Goal: Task Accomplishment & Management: Complete application form

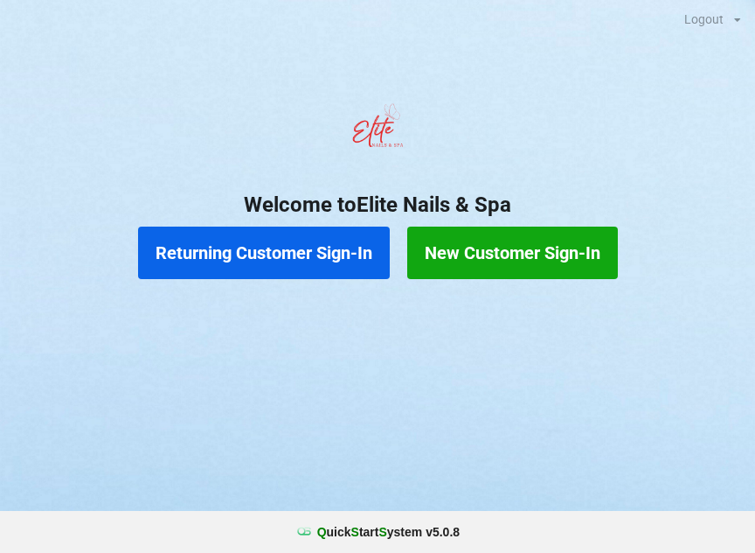
click at [247, 252] on button "Returning Customer Sign-In" at bounding box center [264, 252] width 252 height 52
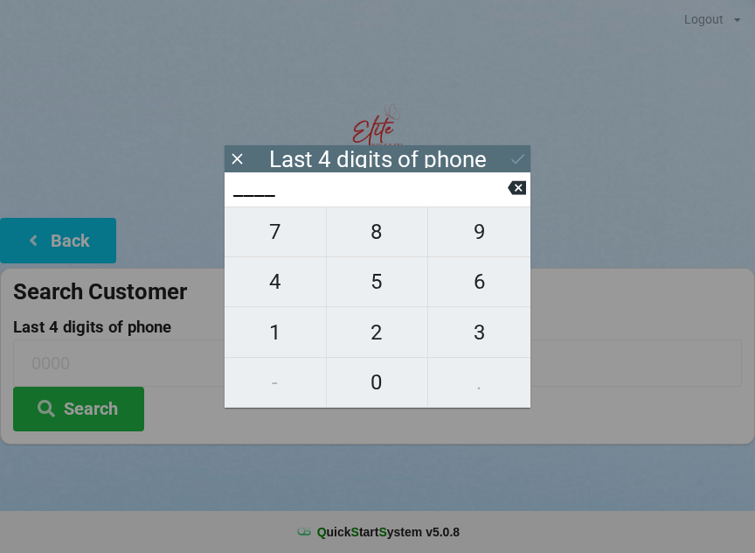
click at [374, 339] on span "2" at bounding box center [377, 332] width 101 height 37
type input "2___"
click at [370, 289] on span "5" at bounding box center [377, 281] width 101 height 37
type input "25__"
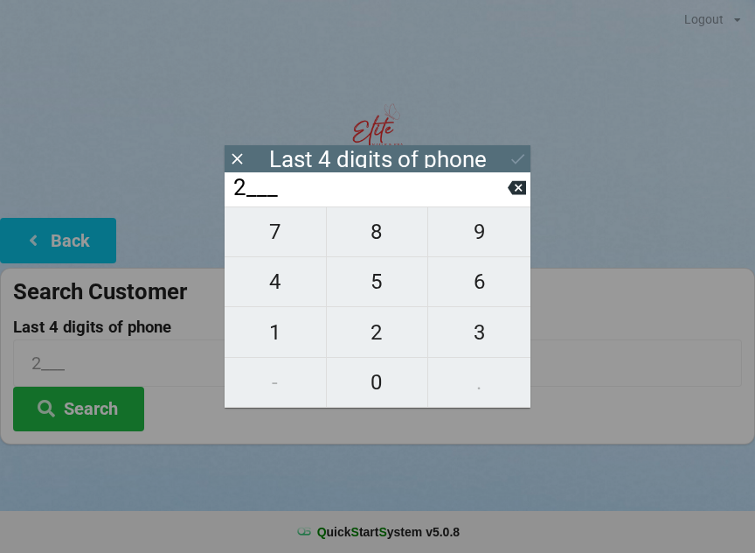
type input "25__"
click at [478, 337] on span "3" at bounding box center [479, 332] width 102 height 37
type input "253_"
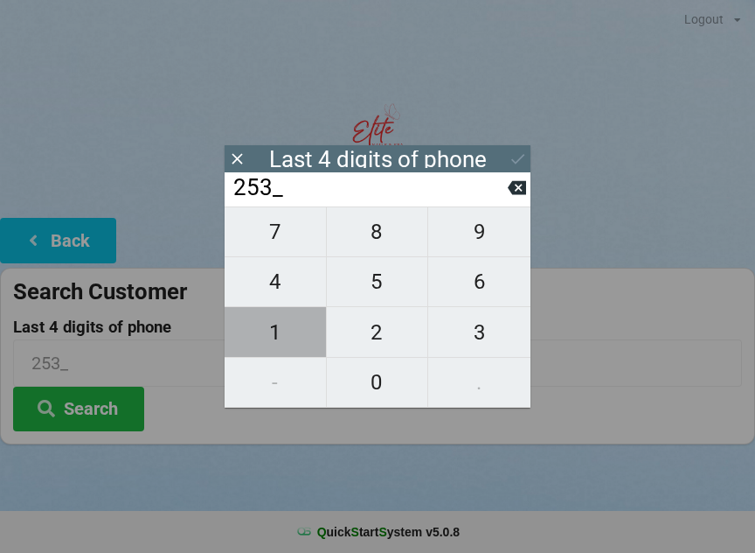
click at [268, 344] on span "1" at bounding box center [275, 332] width 101 height 37
type input "2531"
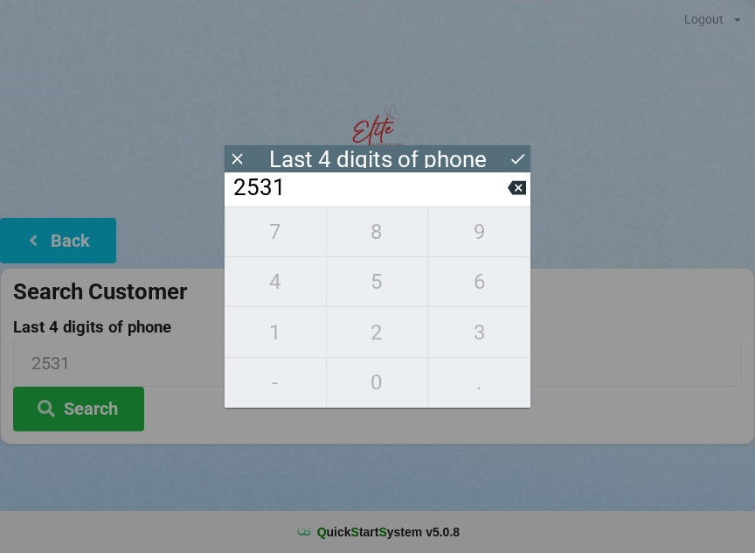
click at [90, 395] on button "Search" at bounding box center [78, 408] width 131 height 45
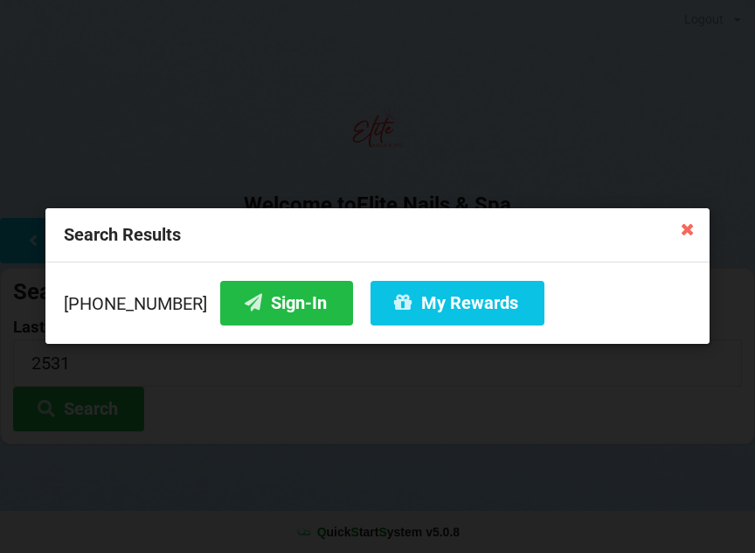
click at [404, 281] on button "My Rewards" at bounding box center [458, 303] width 174 height 45
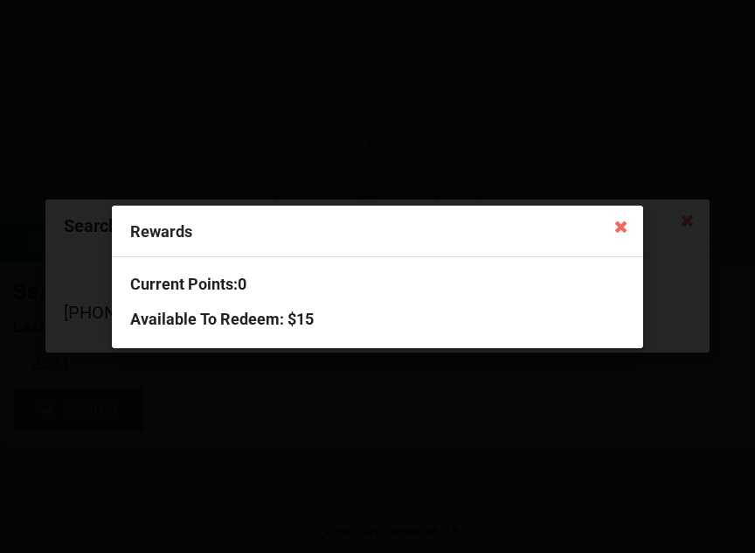
click at [614, 229] on icon at bounding box center [621, 226] width 28 height 28
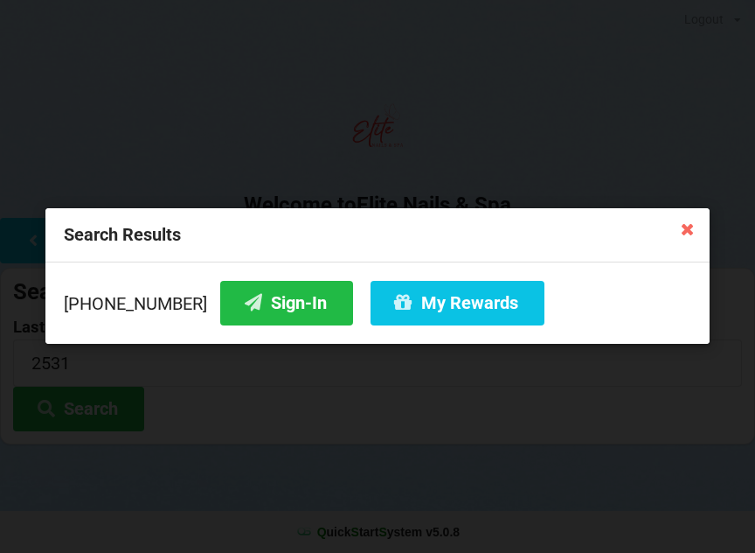
click at [262, 304] on button "Sign-In" at bounding box center [286, 303] width 133 height 45
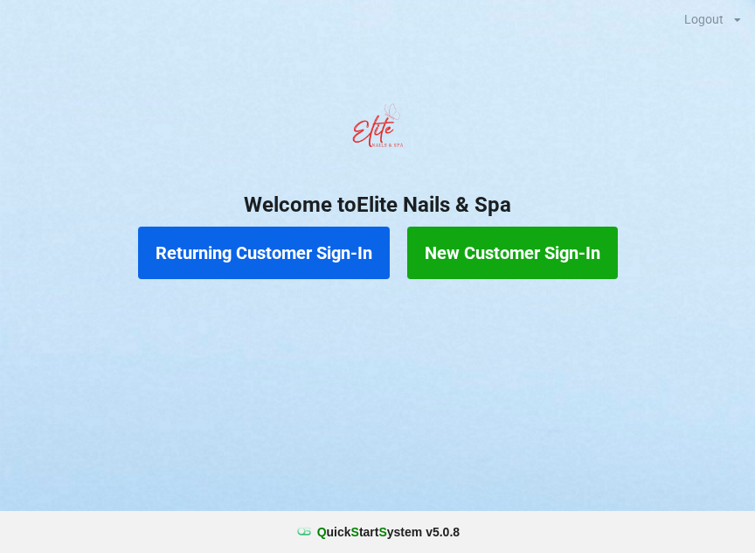
click at [507, 263] on button "New Customer Sign-In" at bounding box center [512, 252] width 211 height 52
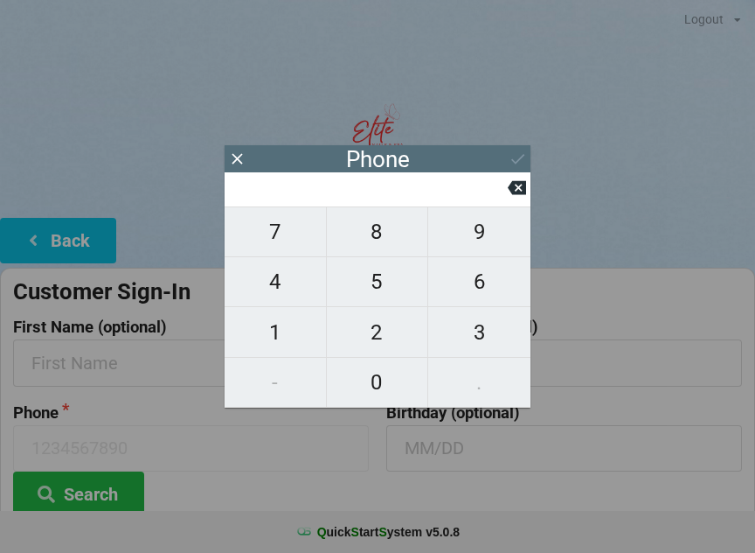
click at [377, 282] on span "5" at bounding box center [377, 281] width 101 height 37
type input "5"
click at [382, 386] on span "0" at bounding box center [377, 382] width 101 height 37
type input "50"
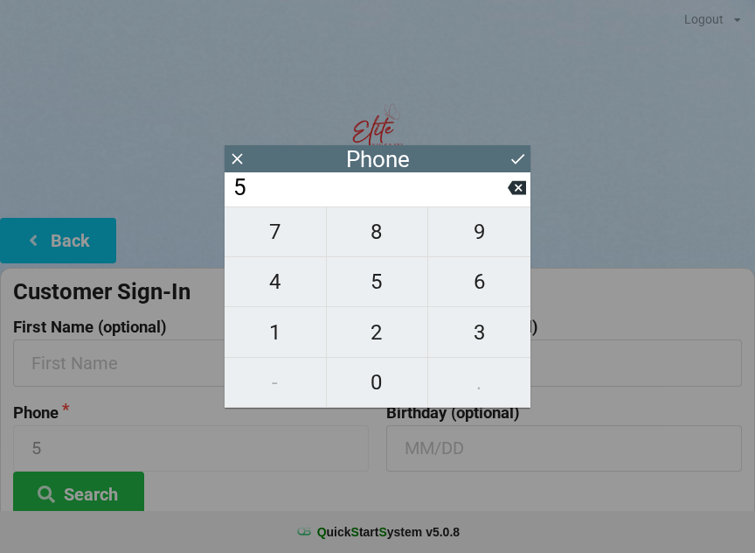
type input "50"
click at [388, 244] on span "8" at bounding box center [377, 231] width 101 height 37
type input "508"
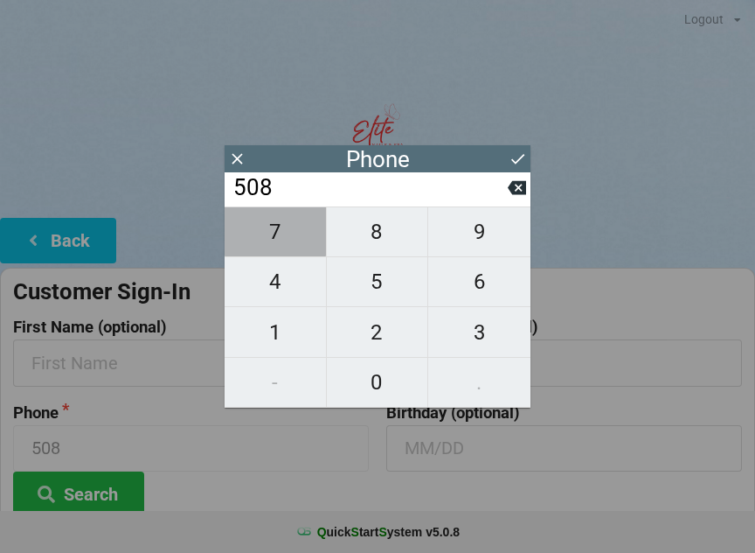
click at [276, 233] on span "7" at bounding box center [275, 231] width 101 height 37
type input "5087"
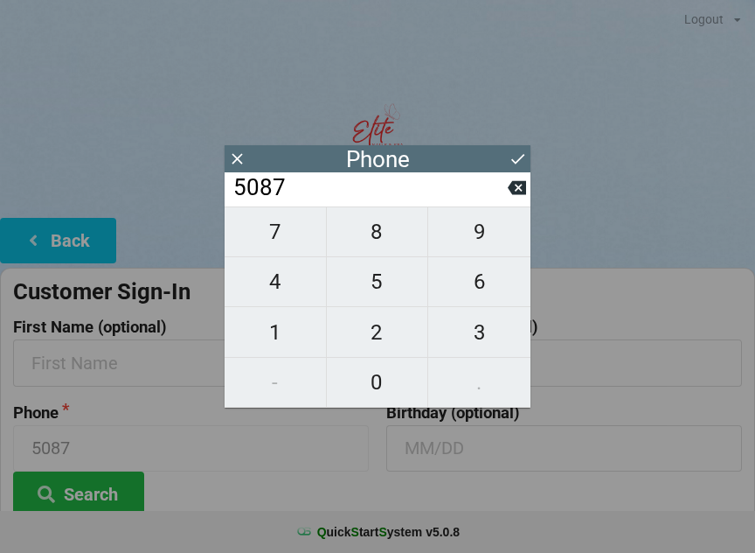
click at [279, 292] on span "4" at bounding box center [275, 281] width 101 height 37
type input "50874"
click at [379, 384] on span "0" at bounding box center [377, 382] width 101 height 37
type input "508740"
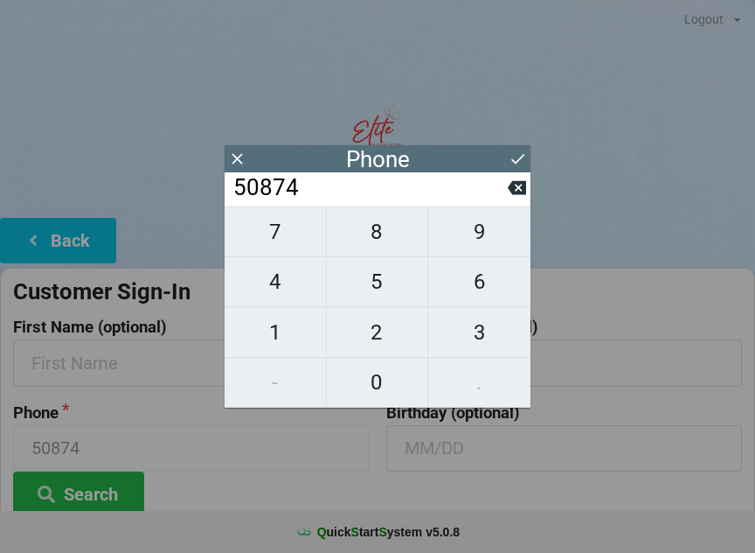
type input "508740"
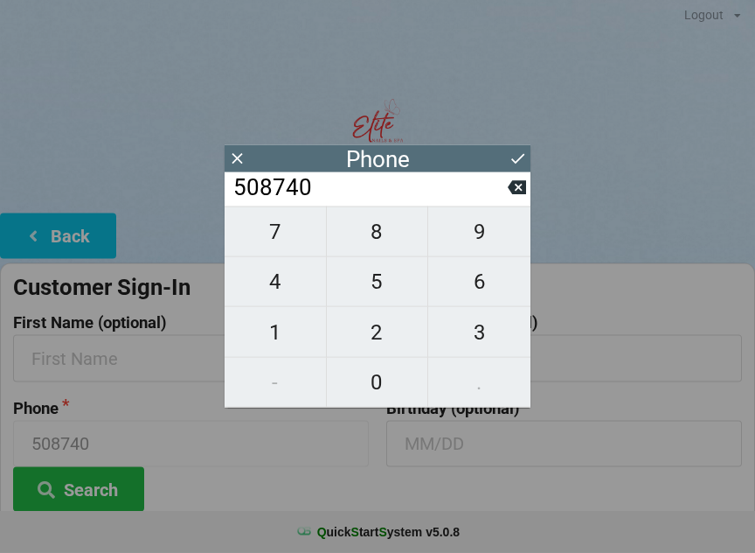
scroll to position [5, 0]
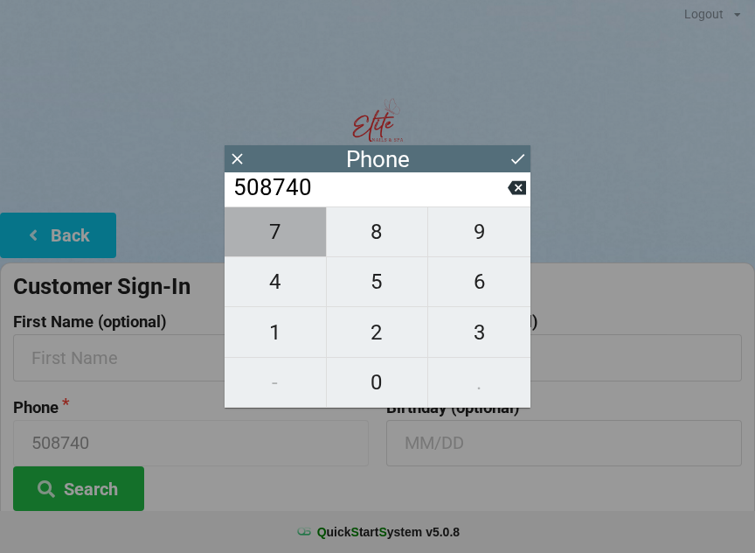
click at [268, 236] on span "7" at bounding box center [275, 231] width 101 height 37
type input "5087407"
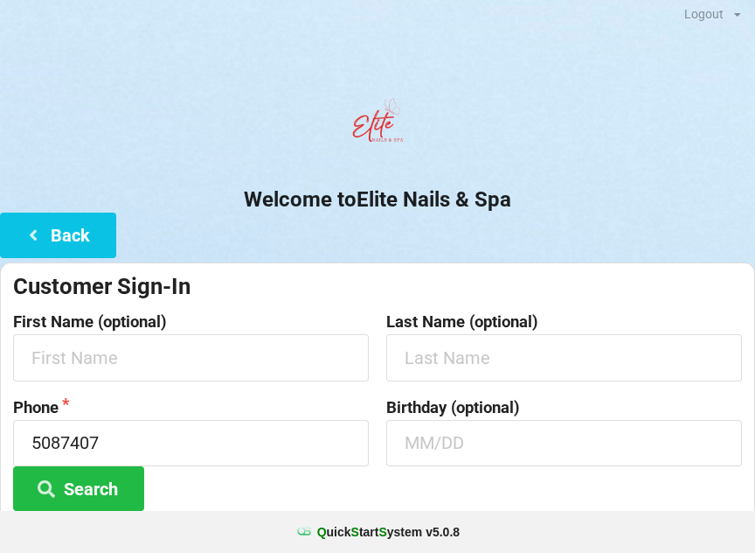
click at [85, 225] on button "Back" at bounding box center [58, 234] width 116 height 45
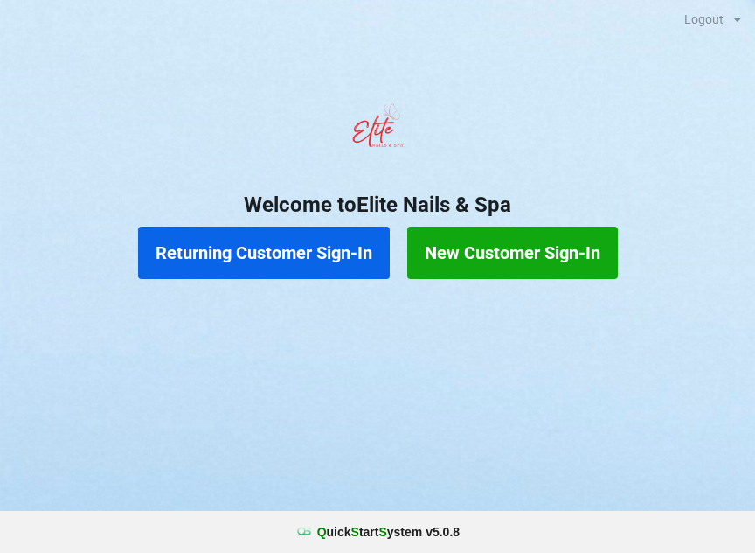
click at [560, 262] on button "New Customer Sign-In" at bounding box center [512, 252] width 211 height 52
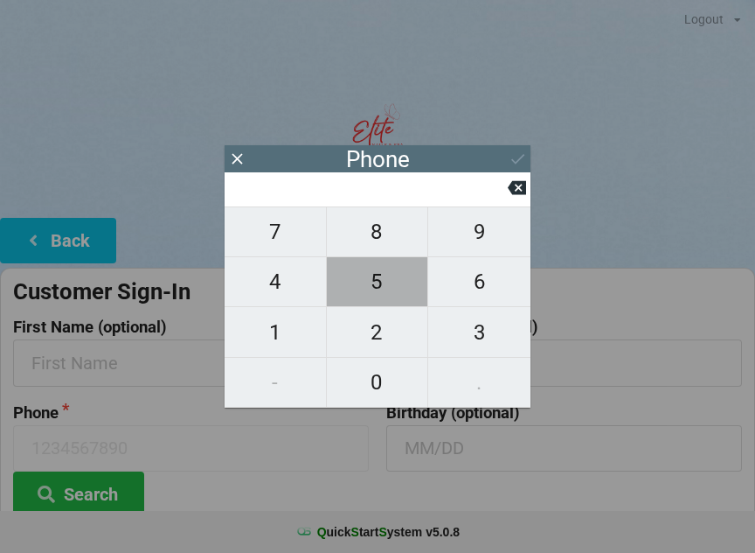
click at [381, 283] on span "5" at bounding box center [377, 281] width 101 height 37
type input "5"
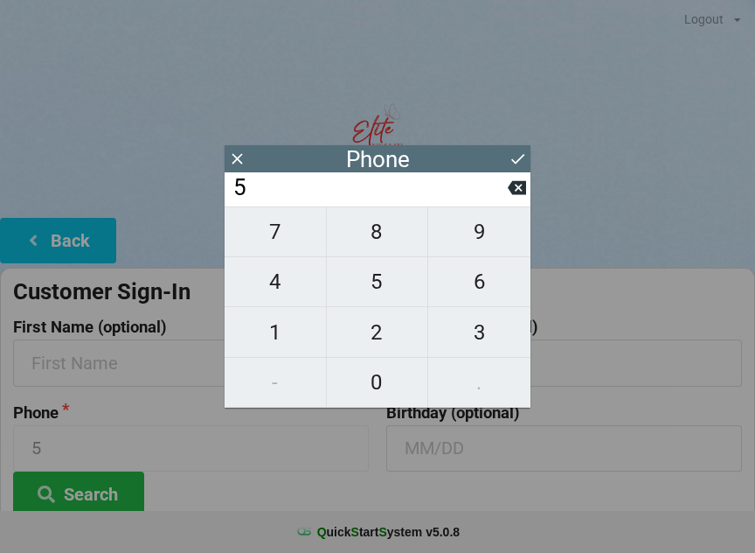
click at [382, 385] on span "0" at bounding box center [377, 382] width 101 height 37
type input "50"
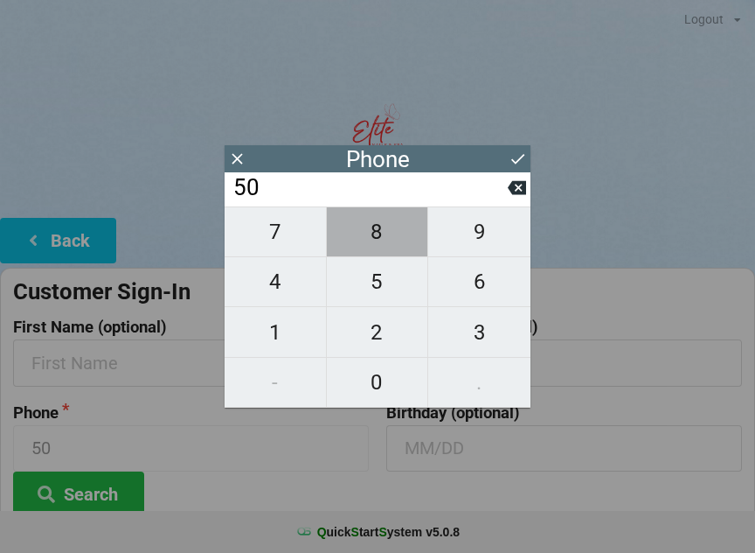
click at [381, 238] on span "8" at bounding box center [377, 231] width 101 height 37
type input "508"
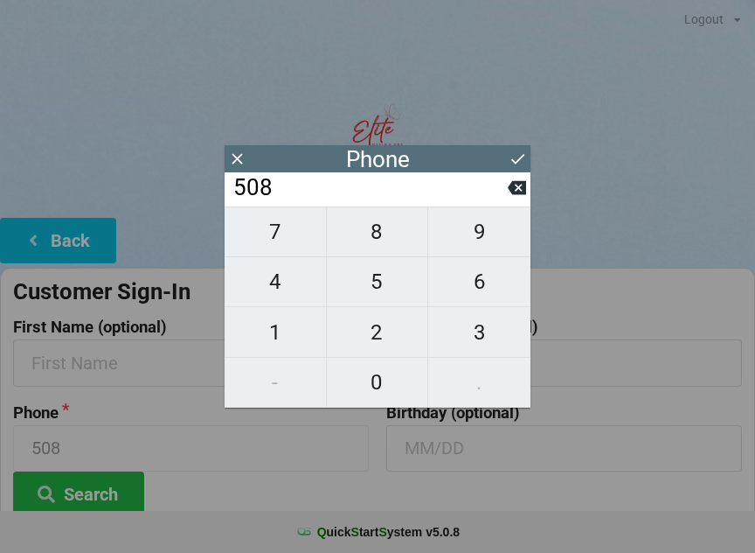
click at [282, 231] on span "7" at bounding box center [275, 231] width 101 height 37
type input "5087"
click at [277, 289] on span "4" at bounding box center [275, 281] width 101 height 37
type input "50874"
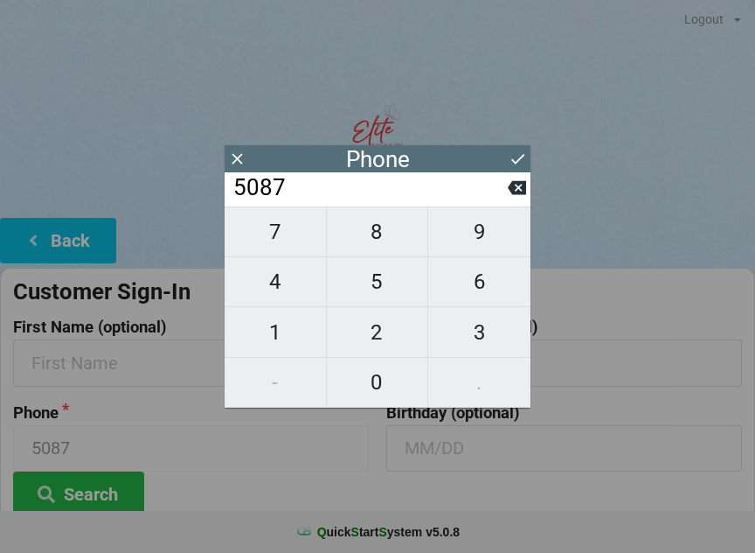
type input "50874"
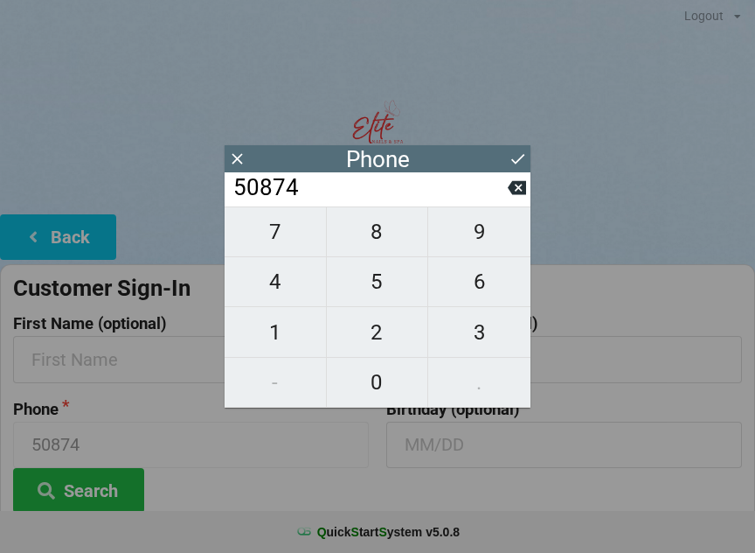
scroll to position [11, 0]
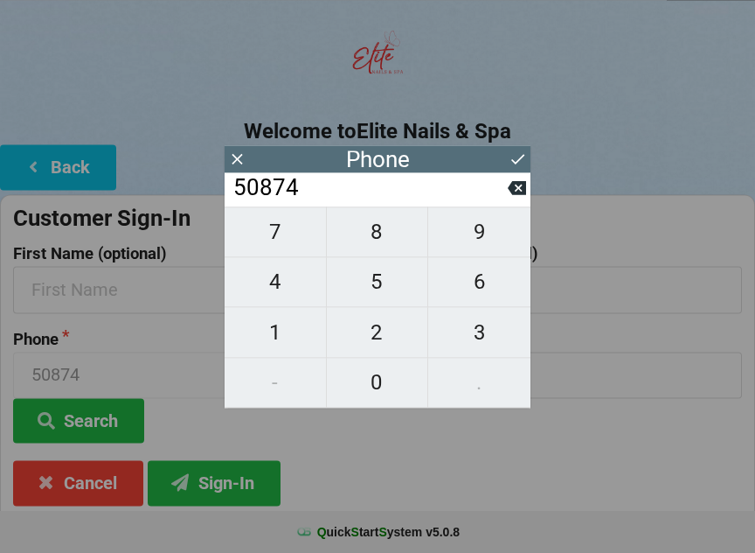
click at [395, 379] on span "0" at bounding box center [377, 382] width 101 height 37
type input "508740"
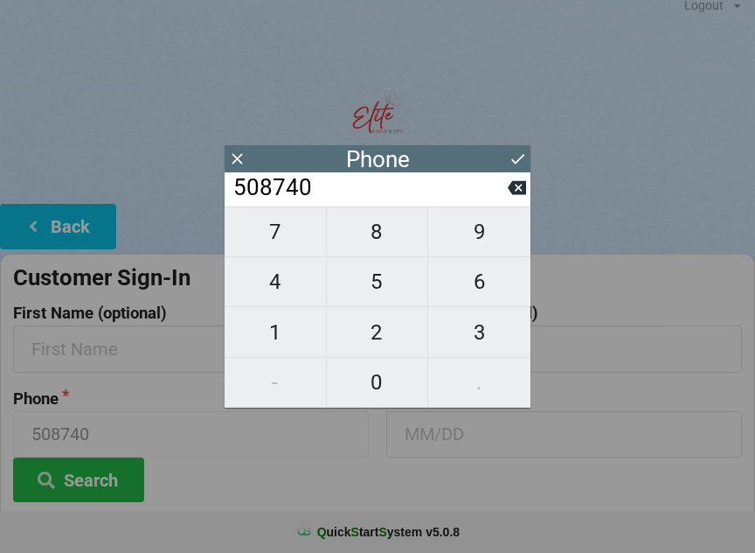
scroll to position [0, 0]
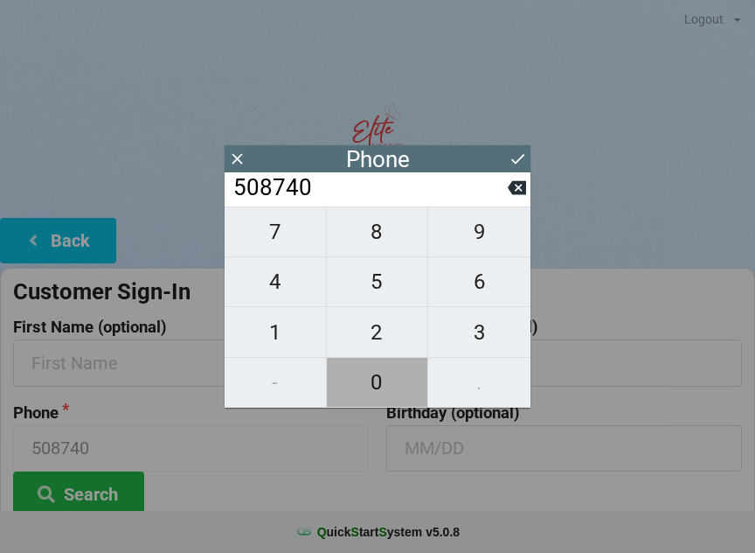
click at [374, 378] on span "0" at bounding box center [377, 382] width 101 height 37
type input "5087400"
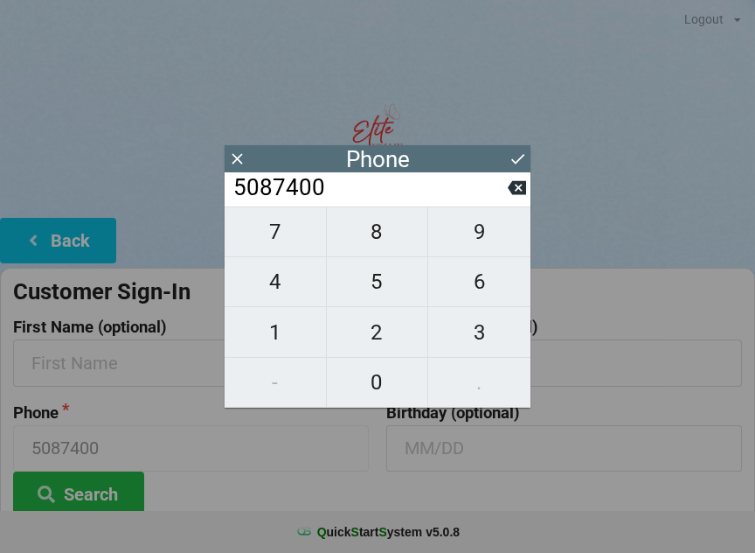
click at [302, 232] on span "7" at bounding box center [275, 231] width 101 height 37
type input "50874007"
click at [379, 379] on span "0" at bounding box center [377, 382] width 101 height 37
type input "508740070"
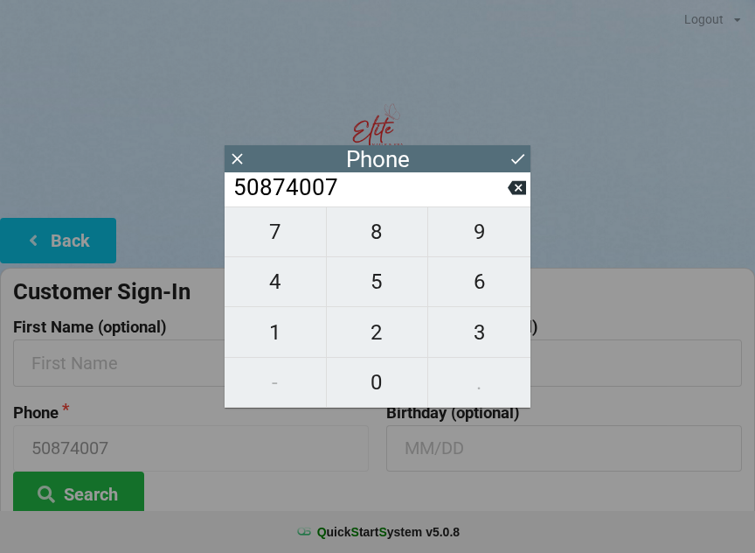
type input "508740070"
click at [386, 326] on span "2" at bounding box center [377, 332] width 101 height 37
type input "5087400702"
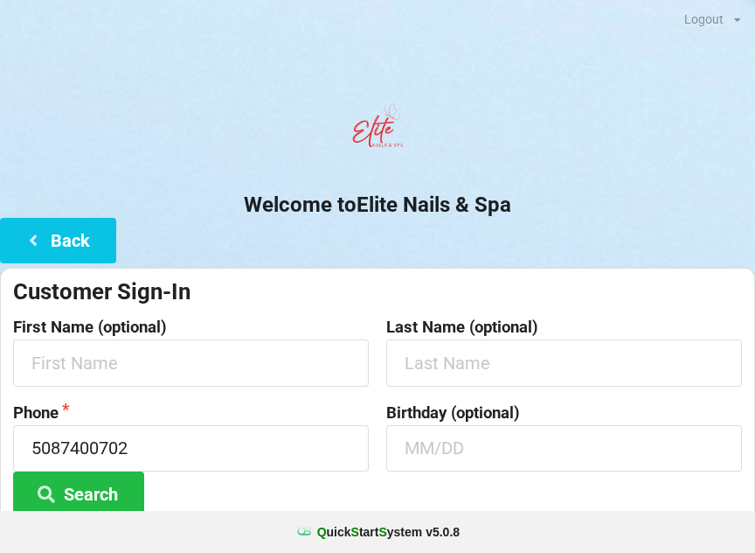
click at [536, 157] on div at bounding box center [377, 132] width 755 height 74
click at [52, 360] on input "text" at bounding box center [191, 362] width 356 height 46
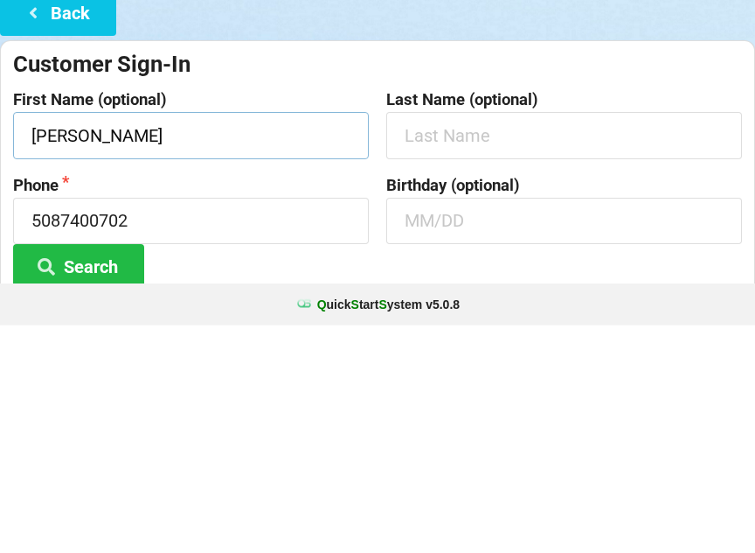
type input "[PERSON_NAME]"
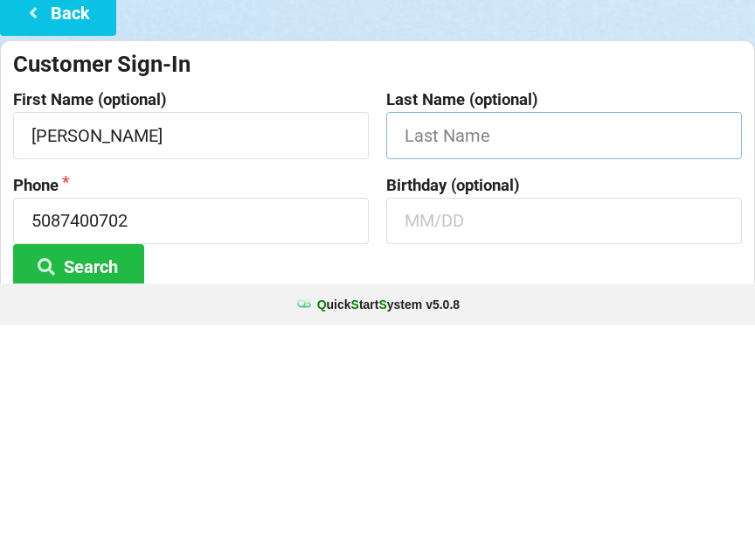
click at [420, 339] on input "text" at bounding box center [564, 362] width 356 height 46
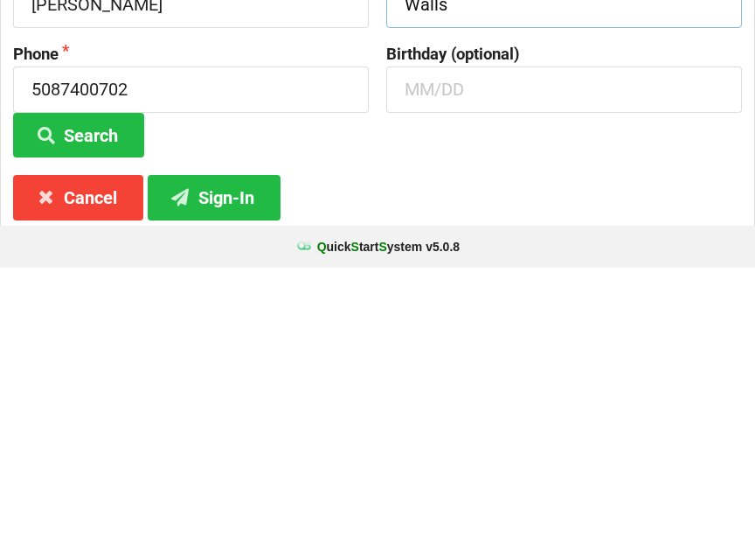
scroll to position [79, 0]
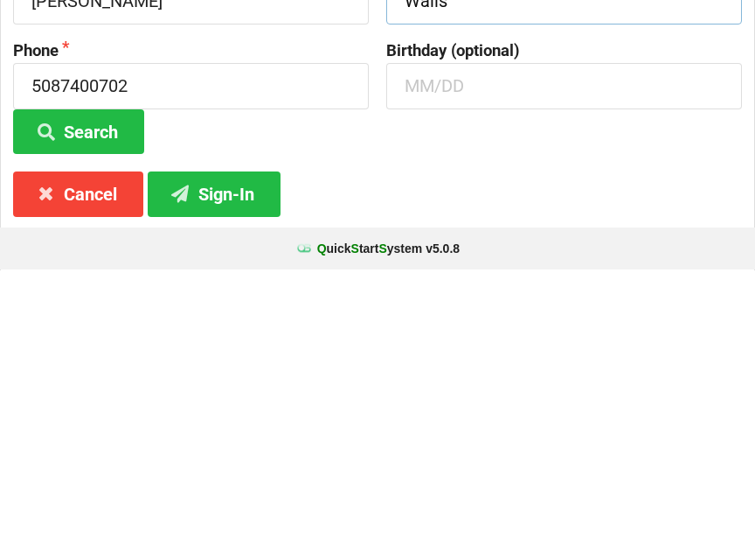
type input "Walls"
click at [234, 455] on button "Sign-In" at bounding box center [214, 477] width 133 height 45
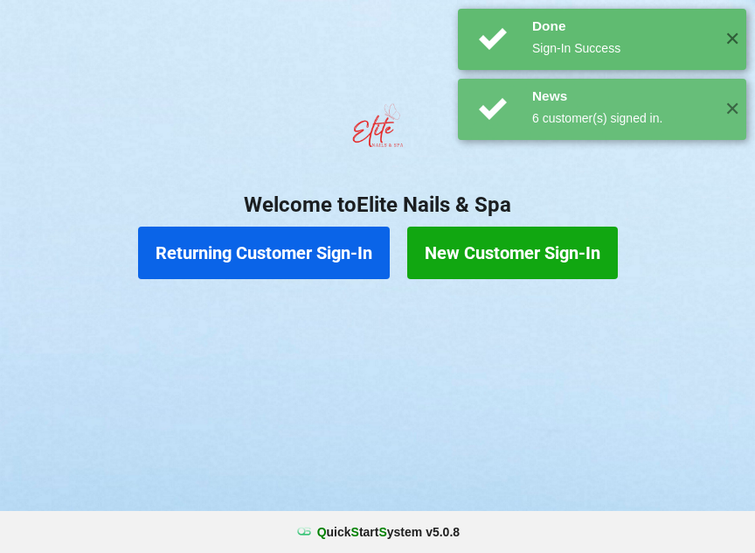
scroll to position [0, 0]
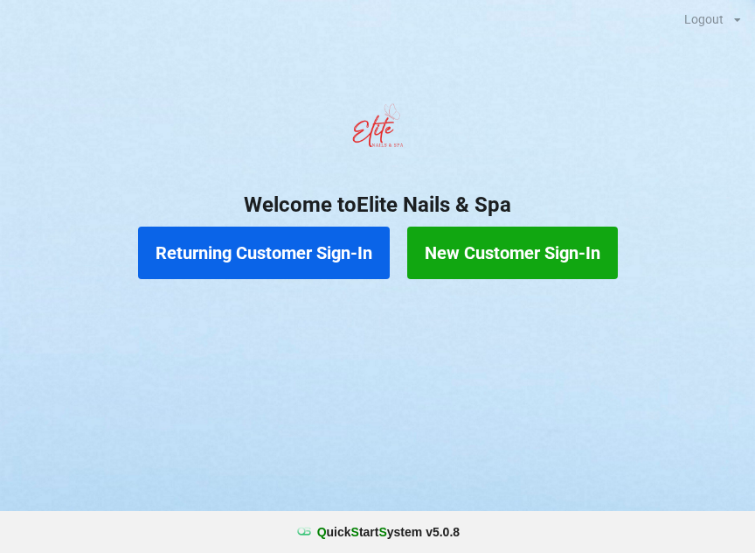
click at [270, 253] on button "Returning Customer Sign-In" at bounding box center [264, 252] width 252 height 52
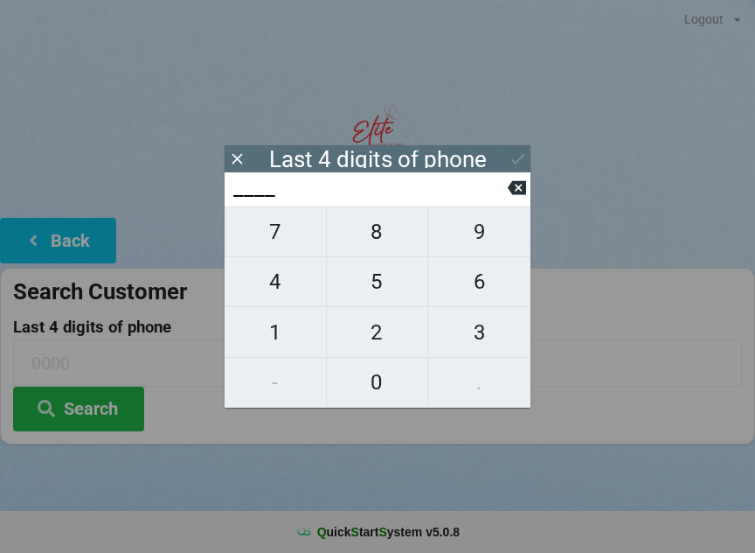
click at [421, 326] on span "2" at bounding box center [377, 332] width 101 height 37
type input "2___"
click at [374, 335] on span "2" at bounding box center [377, 332] width 101 height 37
type input "22__"
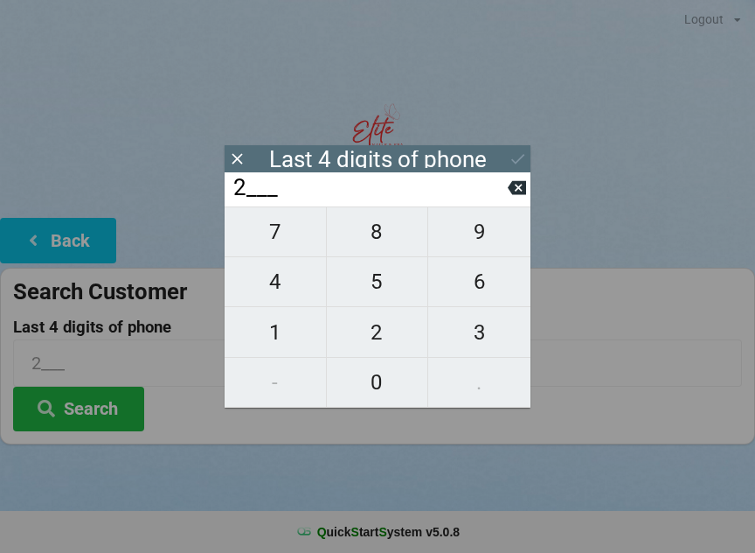
type input "22__"
click at [387, 290] on span "5" at bounding box center [377, 281] width 101 height 37
type input "225_"
click at [390, 284] on span "5" at bounding box center [377, 281] width 101 height 37
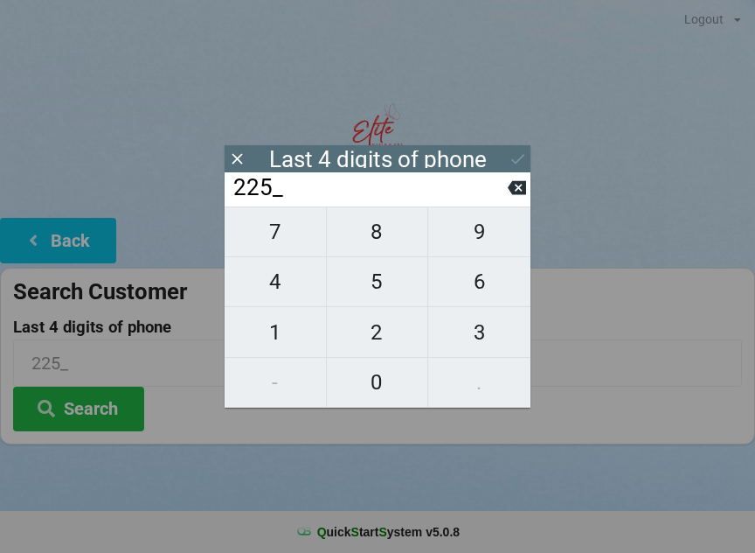
type input "2255"
click at [519, 157] on icon at bounding box center [518, 159] width 18 height 18
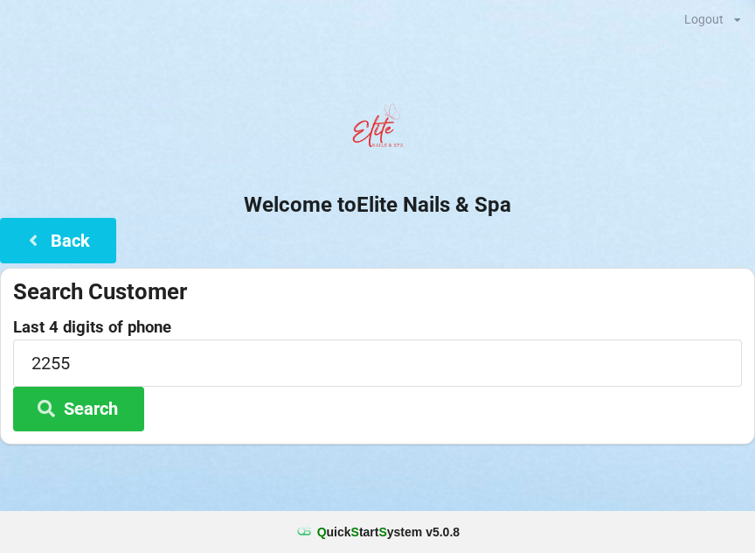
click at [127, 406] on button "Search" at bounding box center [78, 408] width 131 height 45
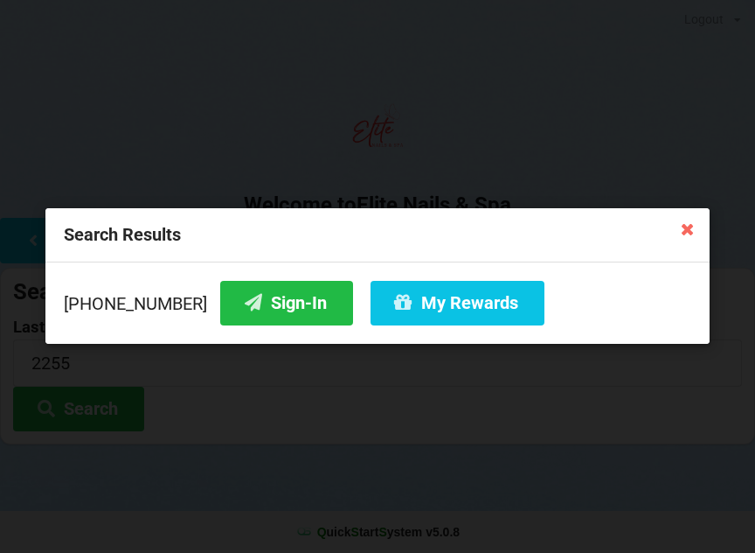
click at [267, 301] on button "Sign-In" at bounding box center [286, 303] width 133 height 45
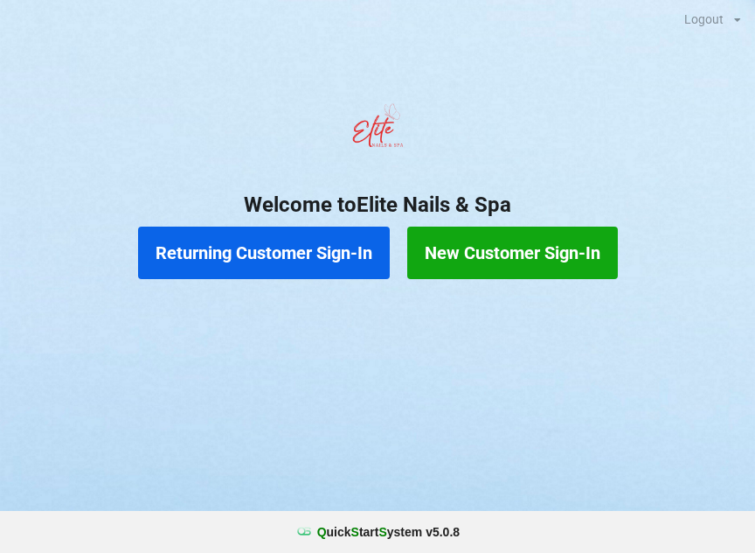
click at [459, 250] on button "New Customer Sign-In" at bounding box center [512, 252] width 211 height 52
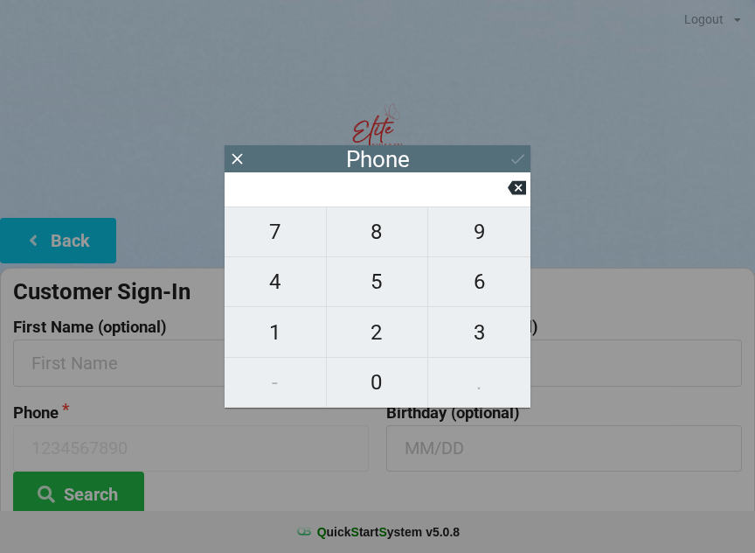
click at [479, 242] on span "9" at bounding box center [479, 231] width 102 height 37
type input "9"
click at [273, 337] on span "1" at bounding box center [275, 332] width 101 height 37
type input "91"
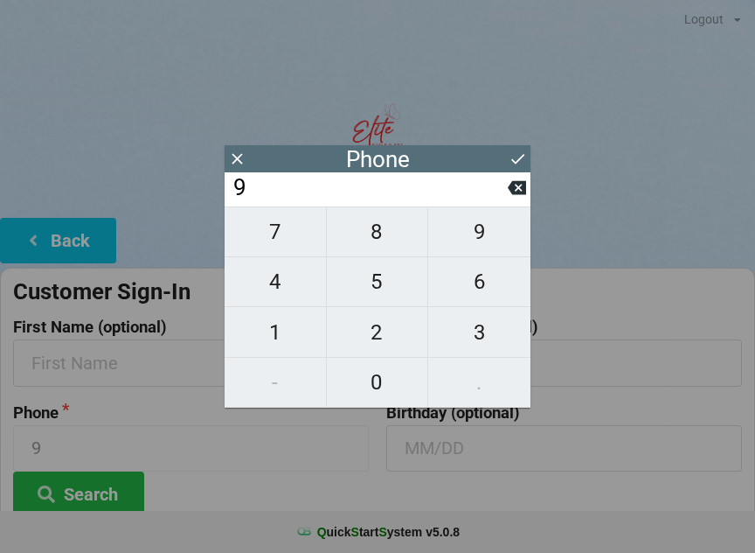
type input "91"
click at [280, 241] on span "7" at bounding box center [275, 231] width 101 height 37
type input "917"
click at [372, 247] on span "8" at bounding box center [377, 231] width 101 height 37
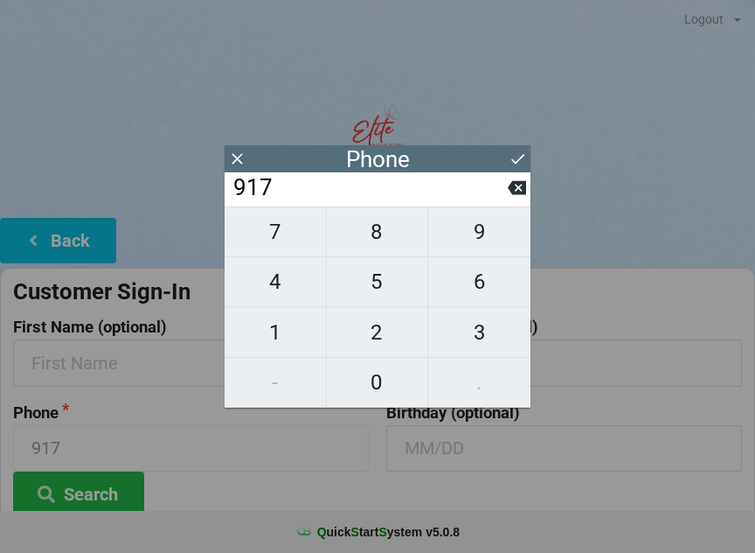
type input "9178"
click at [377, 384] on span "0" at bounding box center [377, 382] width 101 height 37
type input "91780"
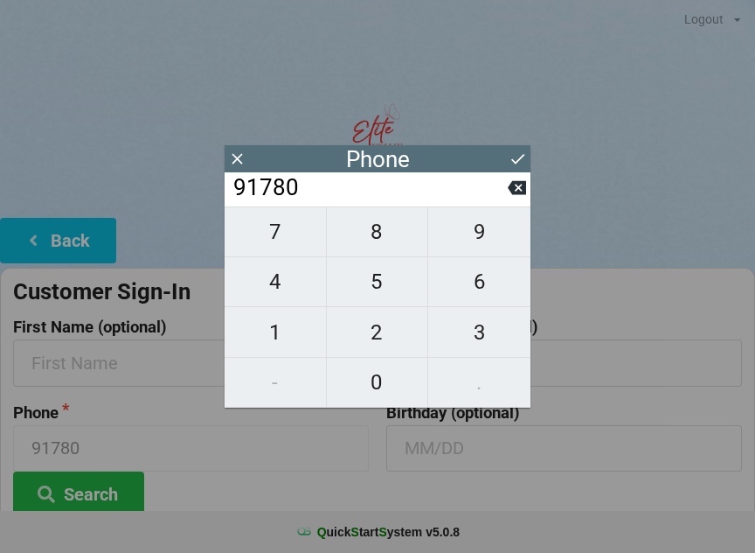
click at [478, 290] on span "6" at bounding box center [479, 281] width 102 height 37
type input "917806"
click at [379, 293] on span "5" at bounding box center [377, 281] width 101 height 37
type input "9178065"
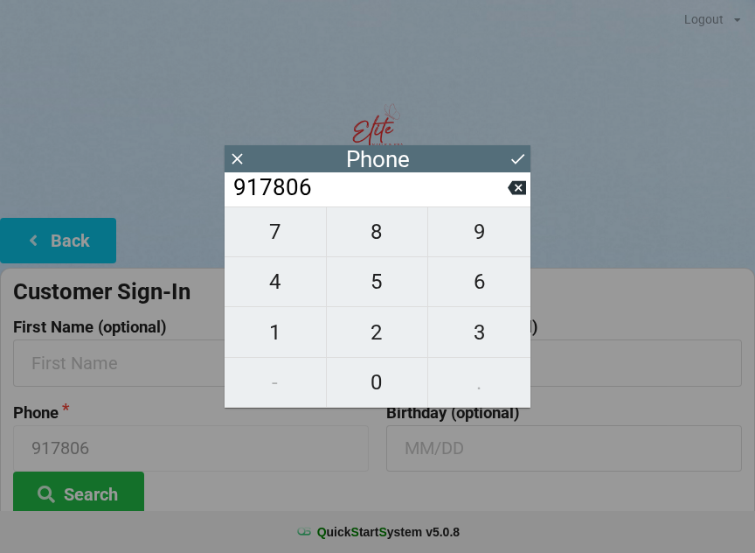
type input "9178065"
click at [372, 340] on span "2" at bounding box center [377, 332] width 101 height 37
type input "91780652"
click at [370, 341] on span "2" at bounding box center [377, 332] width 101 height 37
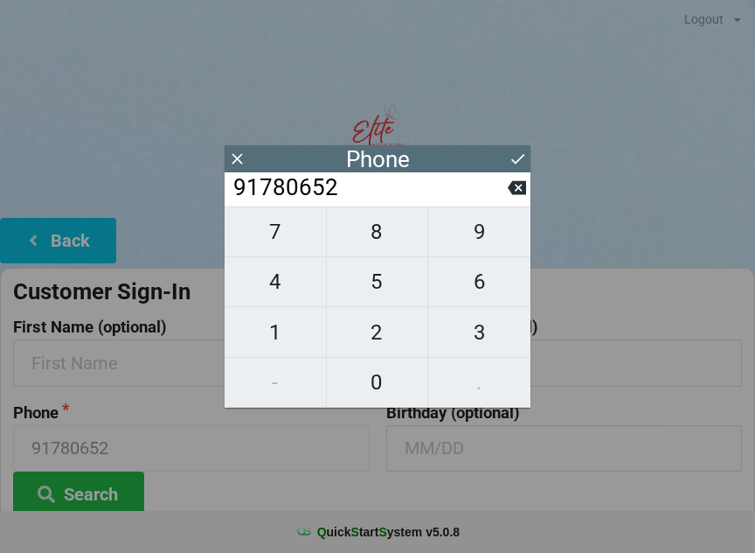
type input "917806522"
click at [482, 328] on span "3" at bounding box center [479, 332] width 102 height 37
type input "9178065223"
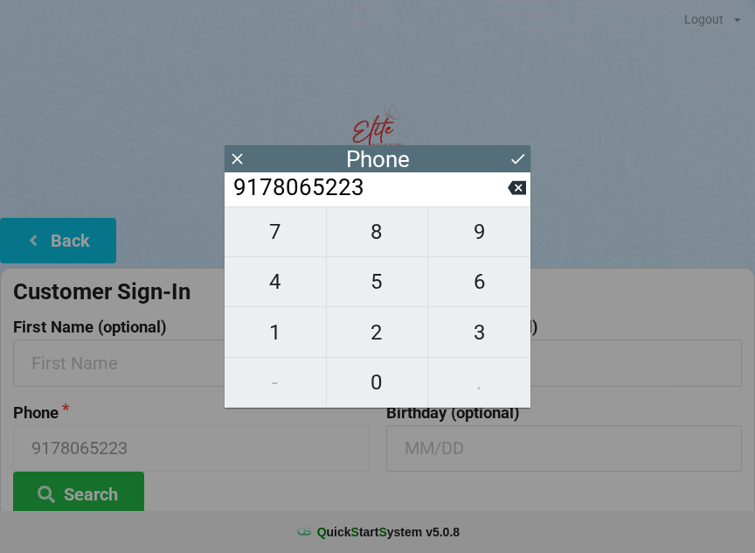
click at [511, 156] on icon at bounding box center [518, 159] width 18 height 18
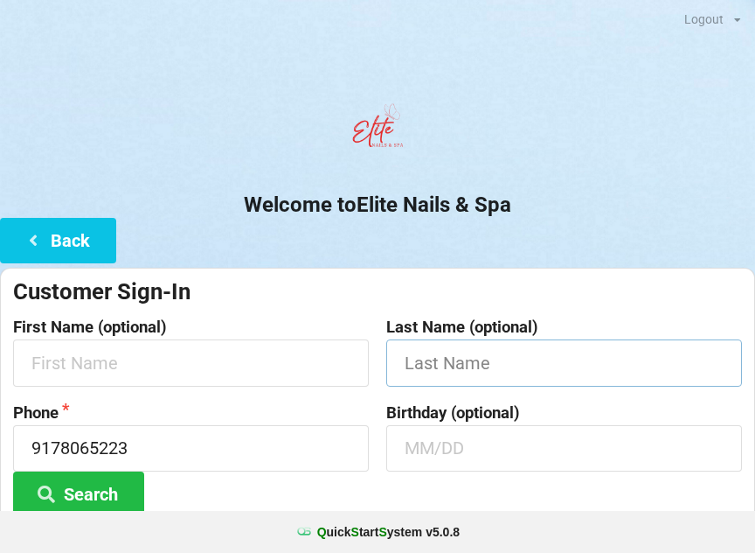
click at [411, 363] on input "text" at bounding box center [564, 362] width 356 height 46
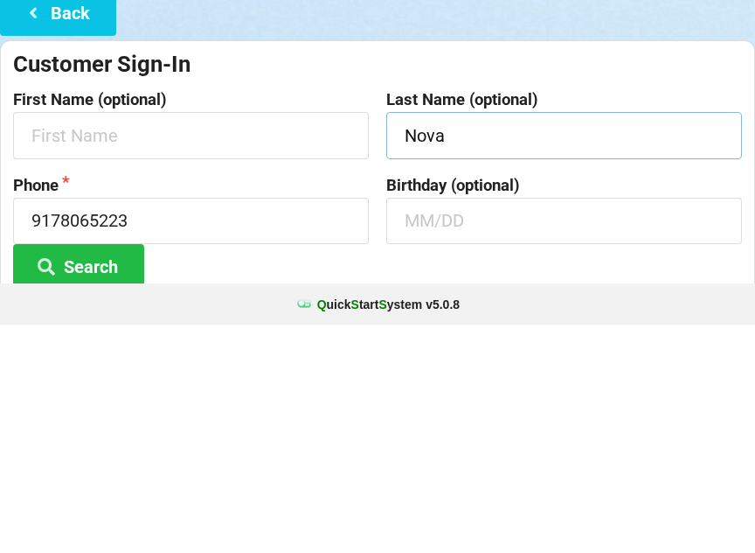
type input "Nova"
click at [435, 425] on input "text" at bounding box center [564, 448] width 356 height 46
click at [573, 425] on input "[DATE]" at bounding box center [564, 448] width 356 height 46
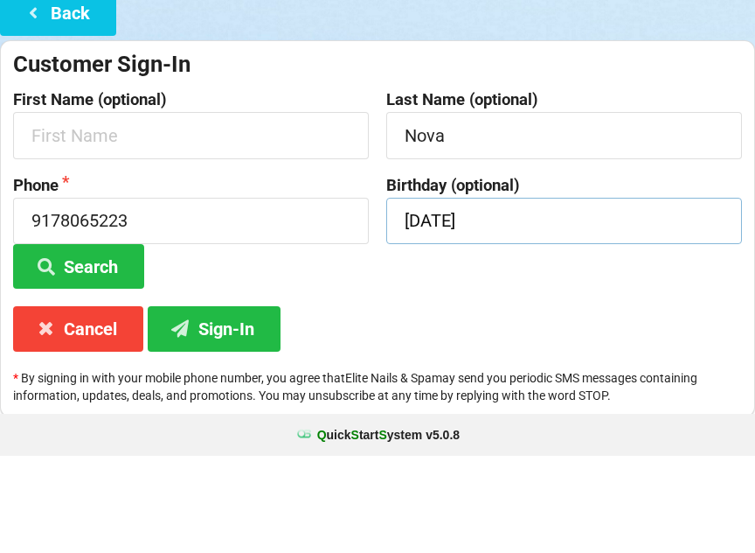
click at [541, 295] on input "[DATE]" at bounding box center [564, 318] width 356 height 46
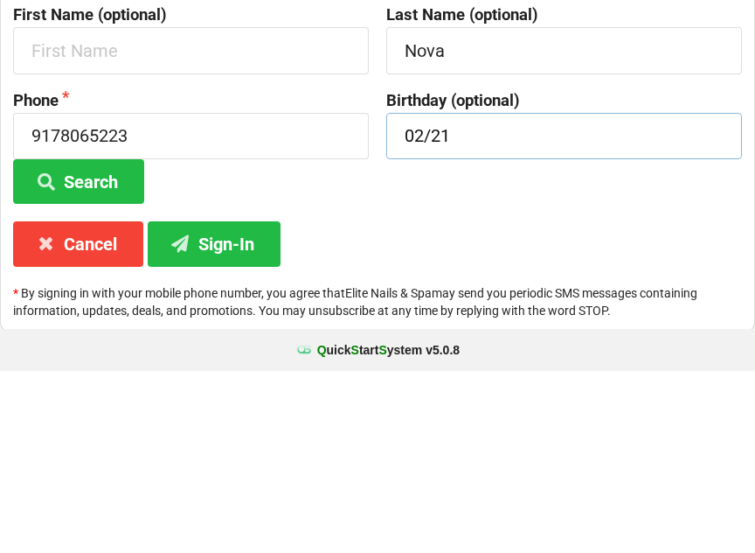
type input "02/21"
click at [233, 403] on button "Sign-In" at bounding box center [214, 425] width 133 height 45
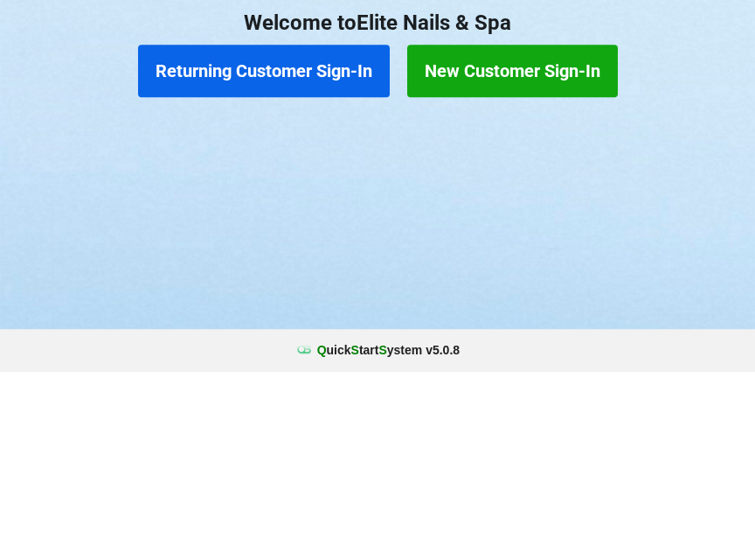
scroll to position [0, 0]
